Goal: Complete application form: Complete application form

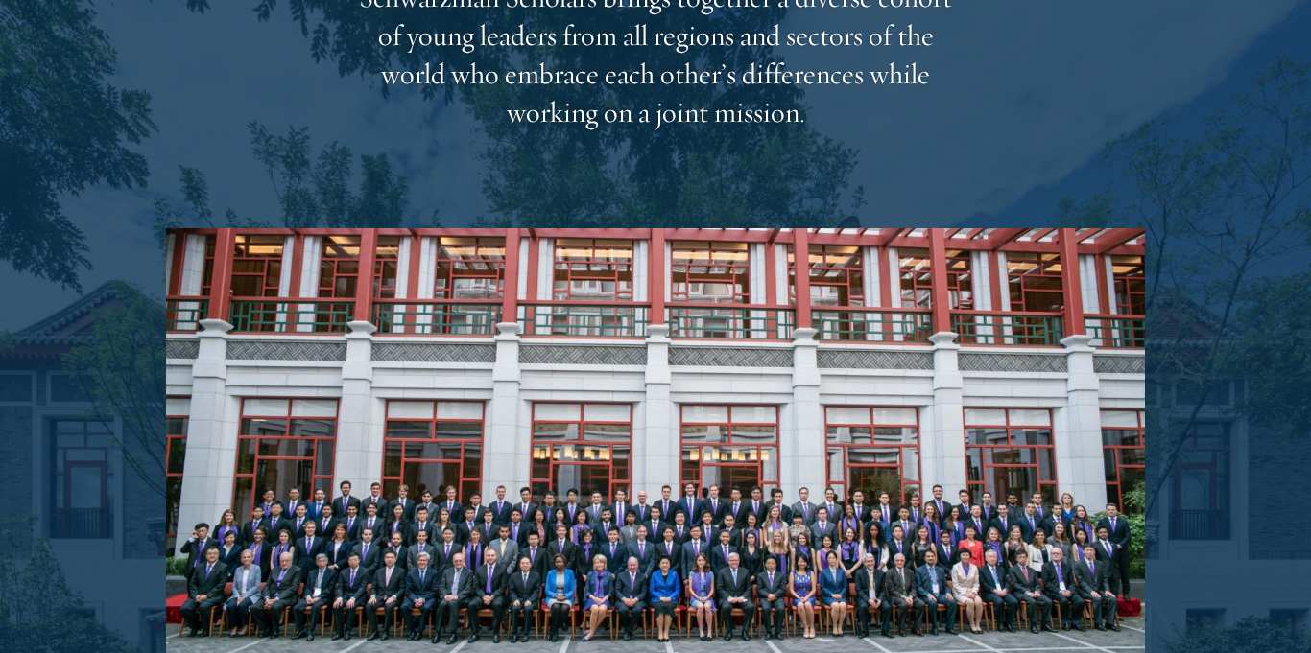
scroll to position [3125, 0]
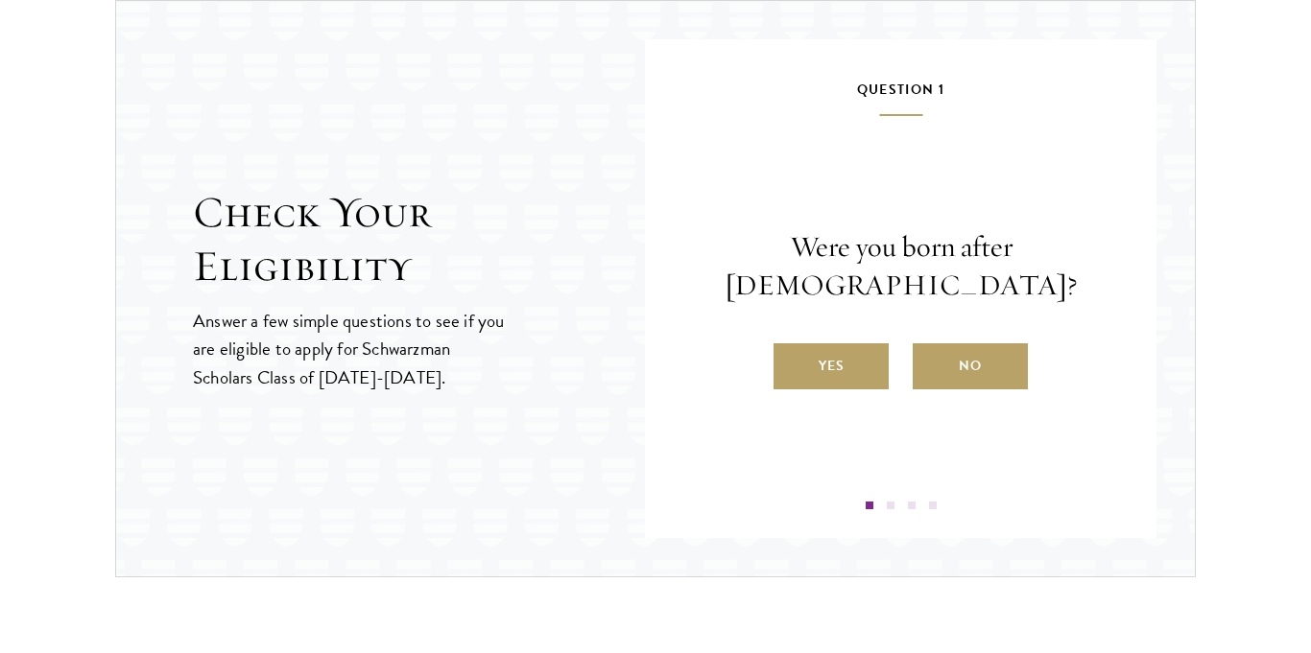
click at [710, 453] on div "Question 1 Were you born after [DEMOGRAPHIC_DATA]? Yes No" at bounding box center [900, 294] width 396 height 432
click at [865, 362] on label "Yes" at bounding box center [830, 366] width 115 height 46
click at [791, 362] on input "Yes" at bounding box center [781, 353] width 17 height 17
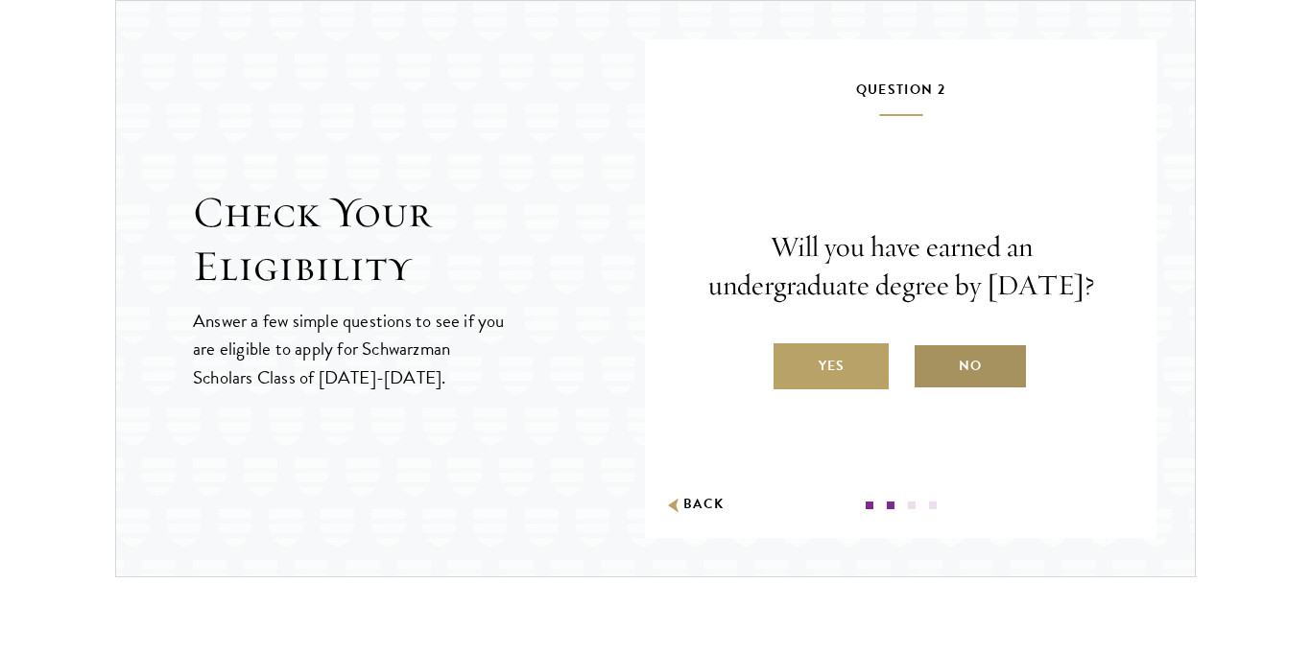
click at [953, 380] on label "No" at bounding box center [969, 366] width 115 height 46
click at [930, 363] on input "No" at bounding box center [920, 353] width 17 height 17
